Goal: Task Accomplishment & Management: Manage account settings

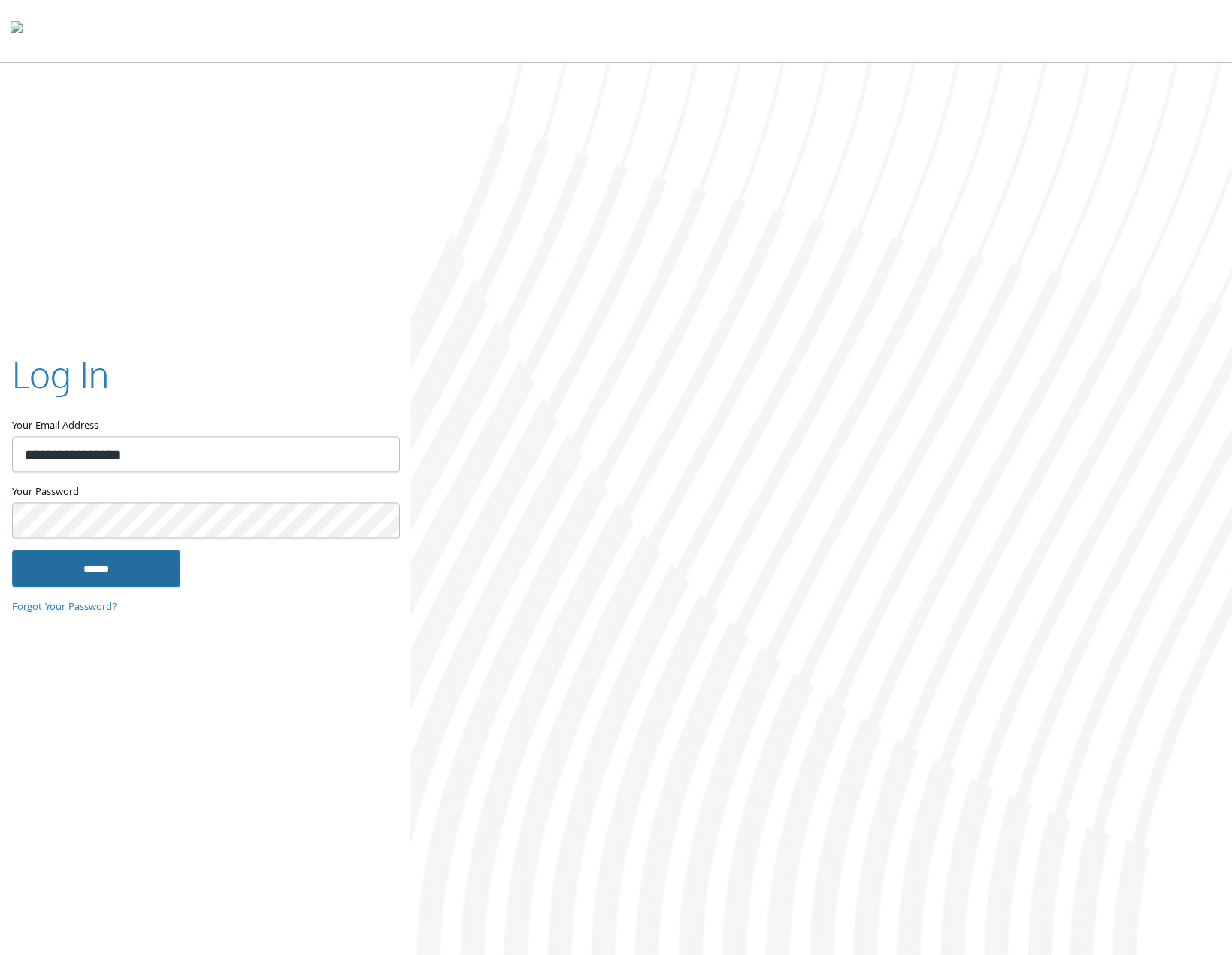
click at [58, 584] on input "******" at bounding box center [97, 568] width 168 height 36
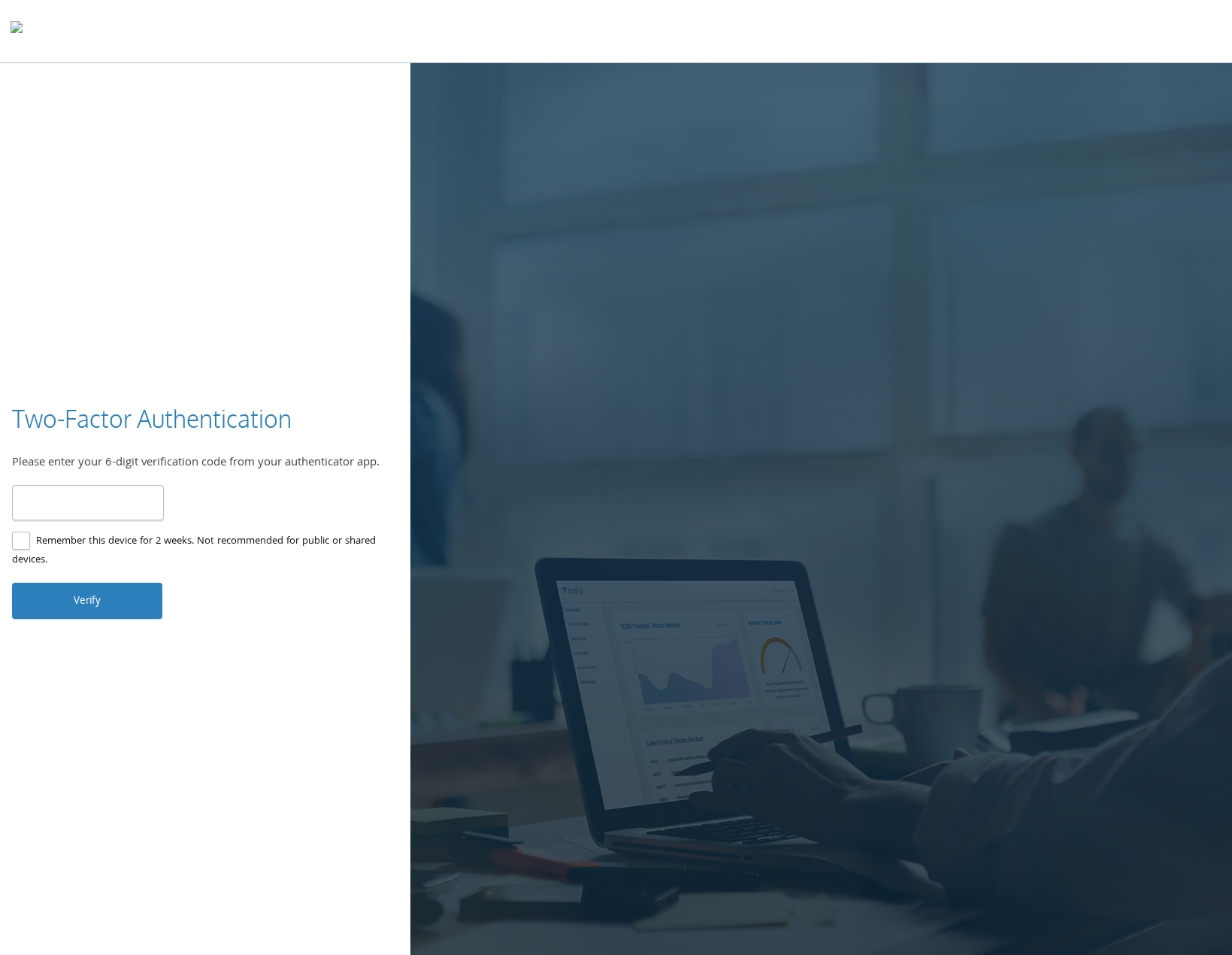
click at [92, 512] on input "number" at bounding box center [88, 503] width 152 height 35
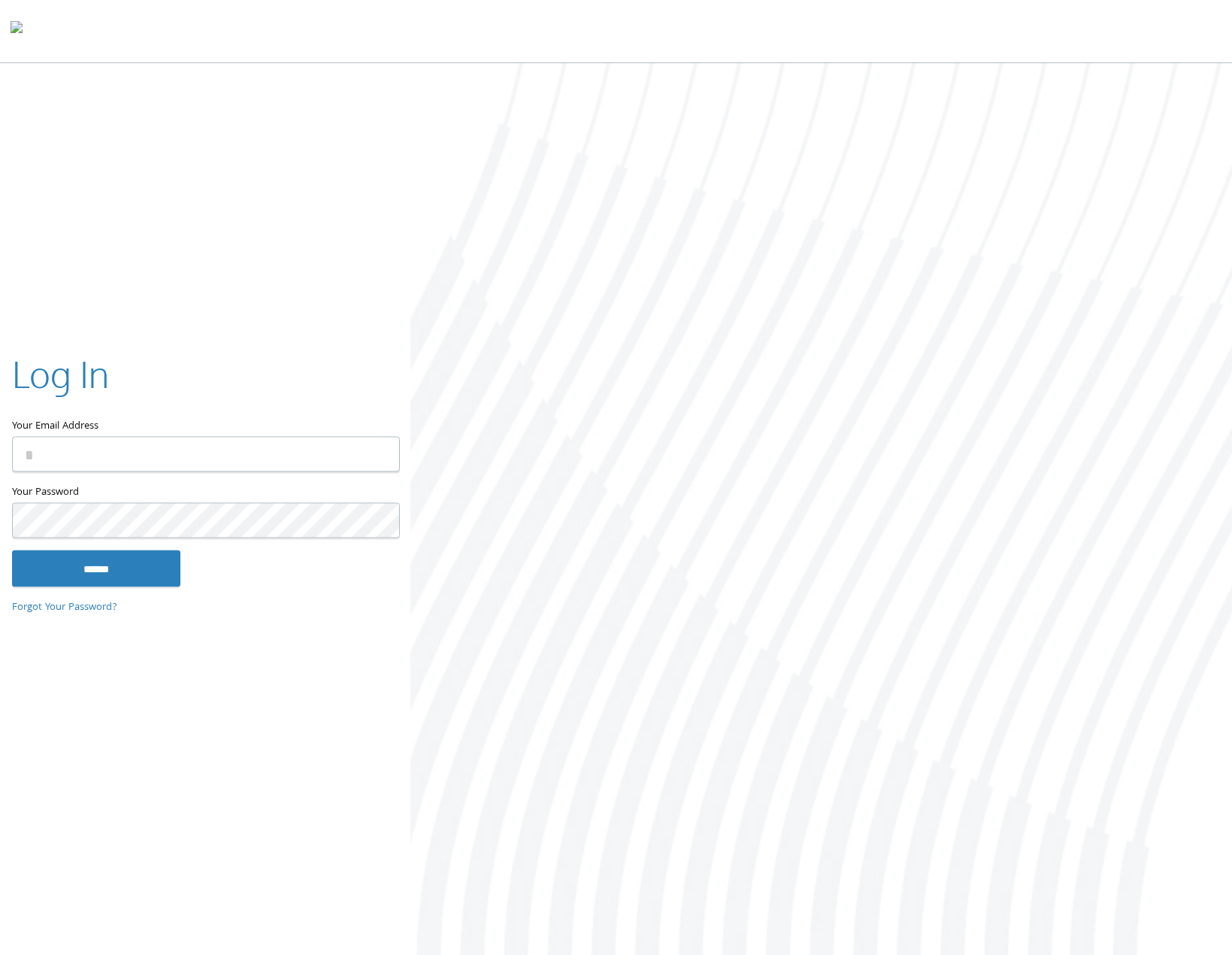
type input "**********"
click at [119, 563] on input "******" at bounding box center [97, 568] width 168 height 36
